Goal: Task Accomplishment & Management: Complete application form

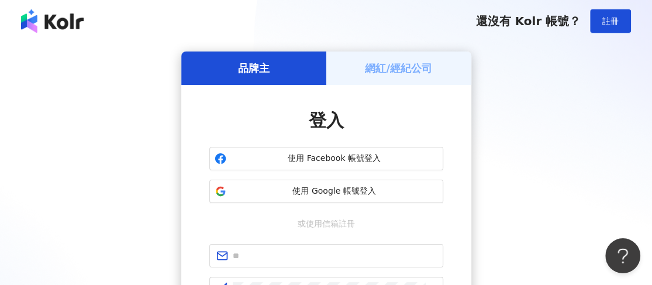
click at [381, 74] on h5 "網紅/經紀公司" at bounding box center [398, 68] width 67 height 15
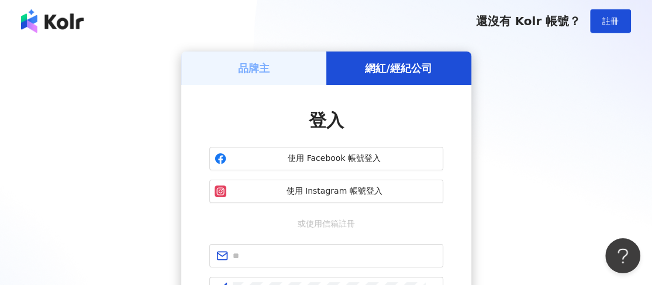
click at [274, 70] on div "品牌主" at bounding box center [253, 67] width 145 height 33
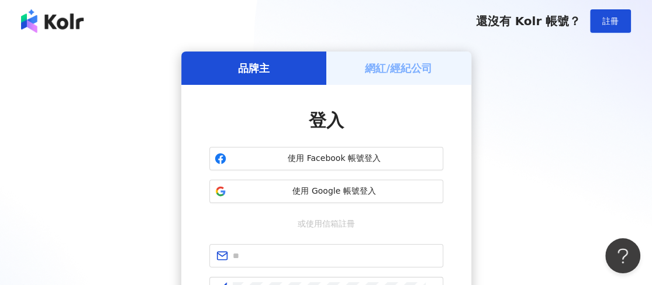
click at [371, 67] on h5 "網紅/經紀公司" at bounding box center [398, 68] width 67 height 15
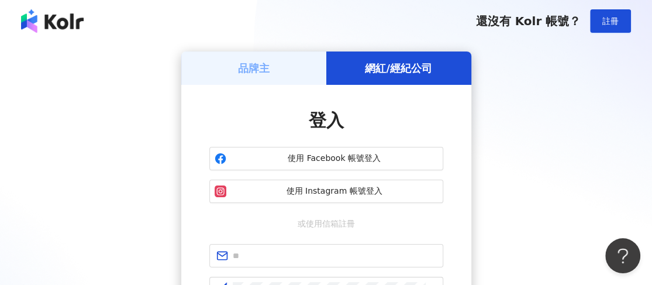
click at [280, 67] on div "品牌主" at bounding box center [253, 67] width 145 height 33
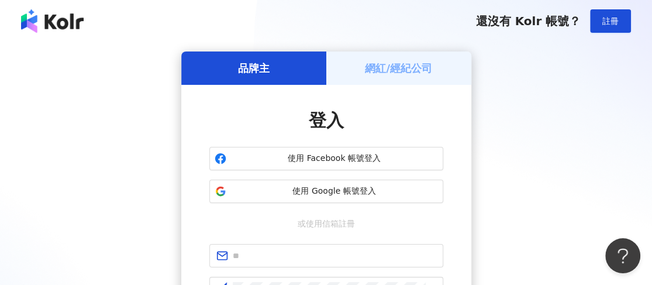
click at [391, 68] on h5 "網紅/經紀公司" at bounding box center [398, 68] width 67 height 15
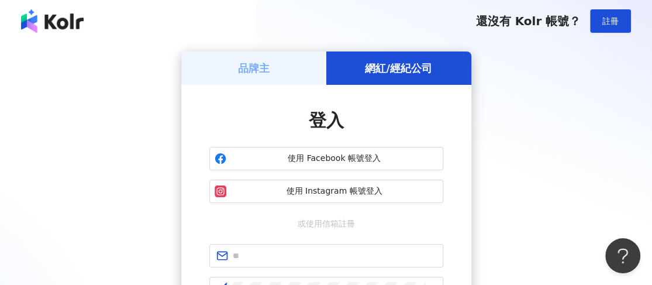
click at [302, 68] on div "品牌主" at bounding box center [253, 67] width 145 height 33
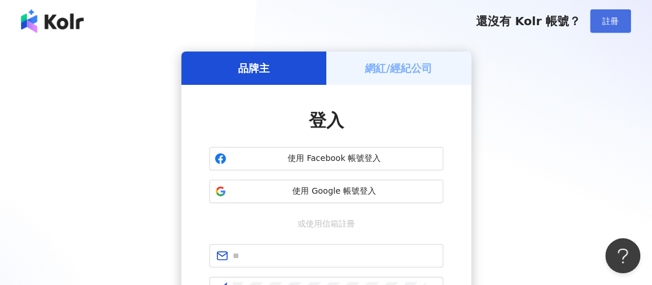
click at [615, 23] on span "註冊" at bounding box center [611, 20] width 16 height 9
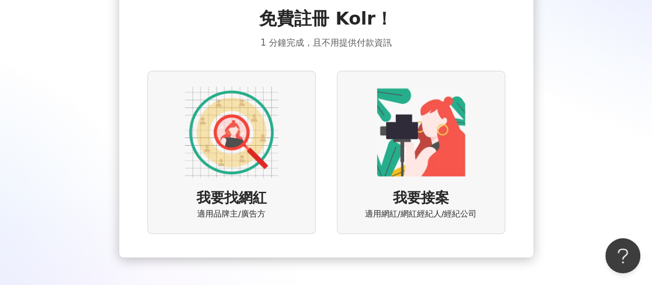
scroll to position [71, 0]
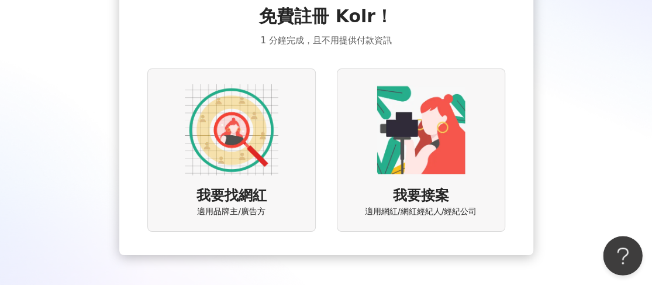
click at [615, 256] on button "Open Beacon popover" at bounding box center [620, 253] width 35 height 35
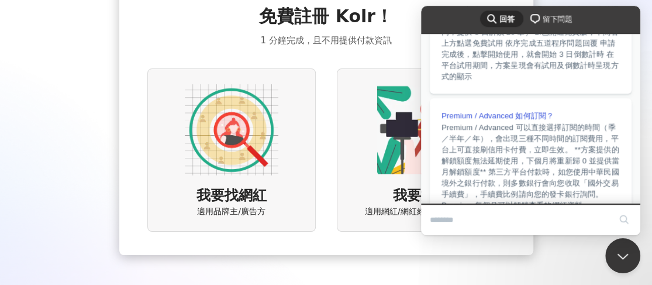
scroll to position [0, 0]
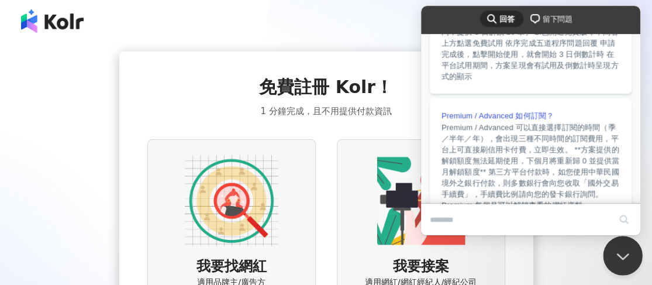
click at [620, 257] on button "Close Beacon popover" at bounding box center [620, 253] width 35 height 35
